Goal: Check status

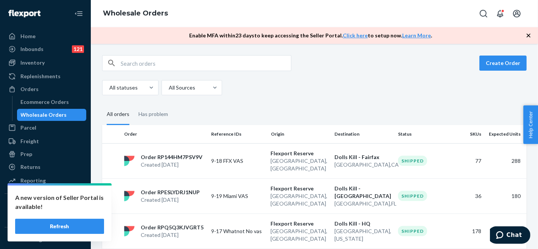
click at [79, 231] on button "Refresh" at bounding box center [59, 226] width 89 height 15
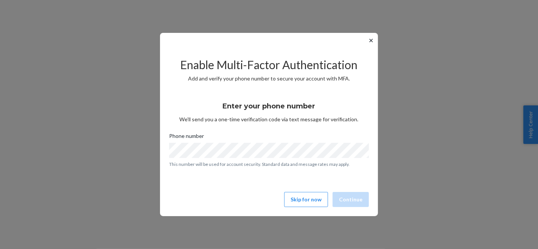
click at [423, 112] on div "✕ Enable Multi-Factor Authentication Add and verify your phone number to secure…" at bounding box center [269, 124] width 538 height 249
click at [310, 197] on button "Skip for now" at bounding box center [306, 199] width 44 height 15
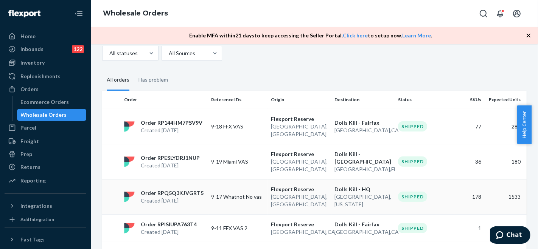
scroll to position [42, 0]
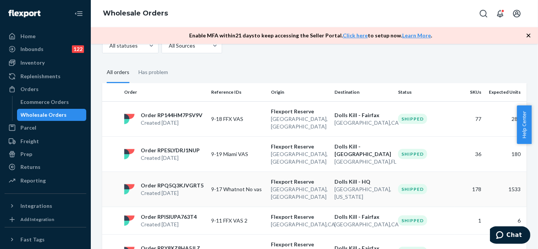
click at [164, 182] on p "Order RPQ5Q3KJVGRT5" at bounding box center [172, 186] width 63 height 8
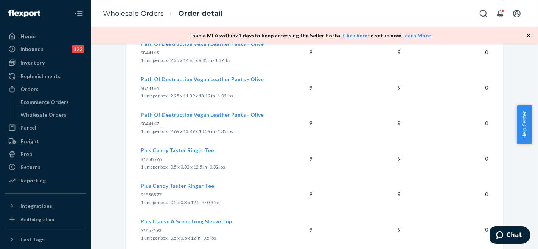
scroll to position [3445, 0]
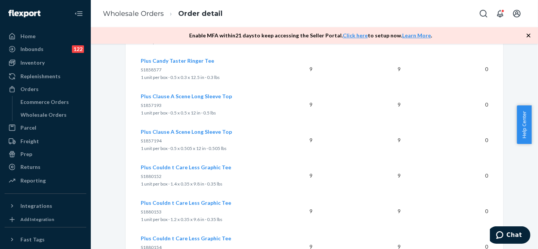
drag, startPoint x: 536, startPoint y: 113, endPoint x: 536, endPoint y: 164, distance: 51.0
click at [536, 164] on body "Home Inbounds 122 Shipping Plans Problems 122 Inventory Products Replenishments…" at bounding box center [269, 124] width 538 height 249
drag, startPoint x: 535, startPoint y: 112, endPoint x: 536, endPoint y: 143, distance: 31.0
click at [536, 142] on div "Help Center" at bounding box center [526, 124] width 21 height 39
click at [499, 194] on div "Product Expected Units Shipped Units Discrepancy Beloved Pearl Tank Top S186881…" at bounding box center [314, 35] width 377 height 6377
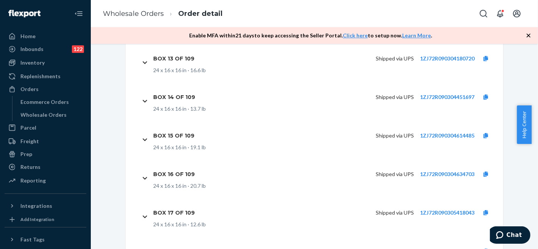
scroll to position [7099, 0]
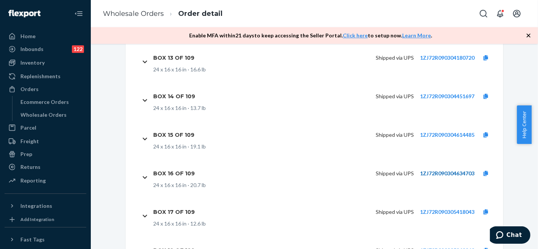
click at [442, 170] on link "1ZJ72R090304634703" at bounding box center [447, 173] width 54 height 6
